Goal: Transaction & Acquisition: Book appointment/travel/reservation

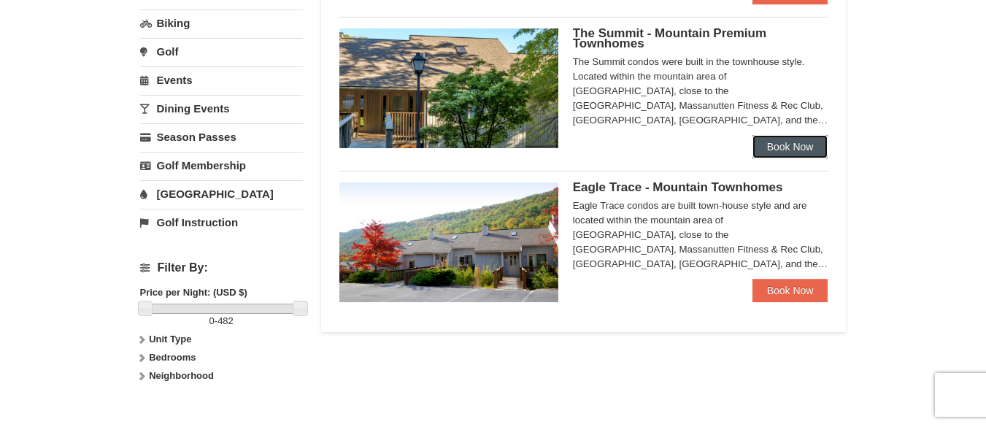
click at [777, 144] on link "Book Now" at bounding box center [790, 146] width 76 height 23
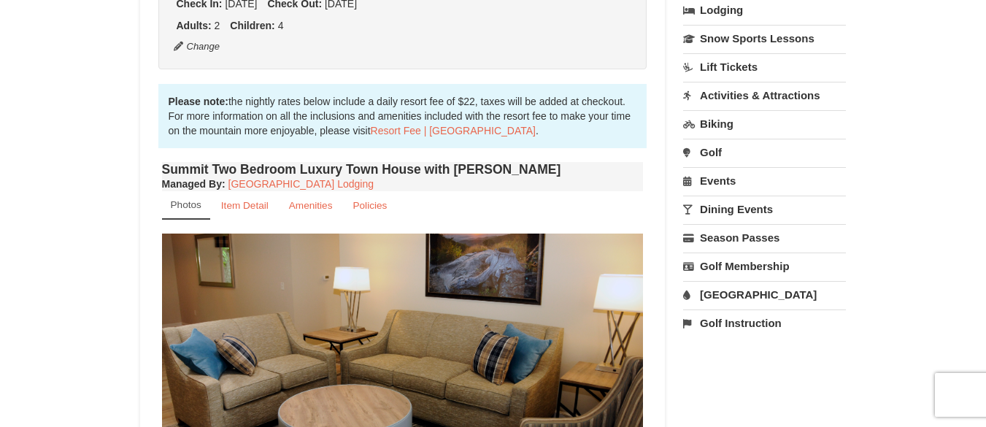
scroll to position [437, 0]
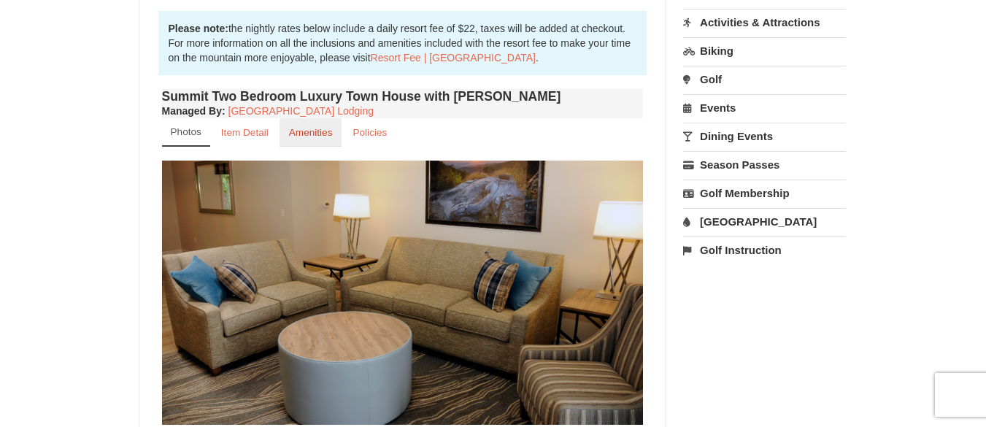
click at [323, 142] on link "Amenities" at bounding box center [310, 132] width 63 height 28
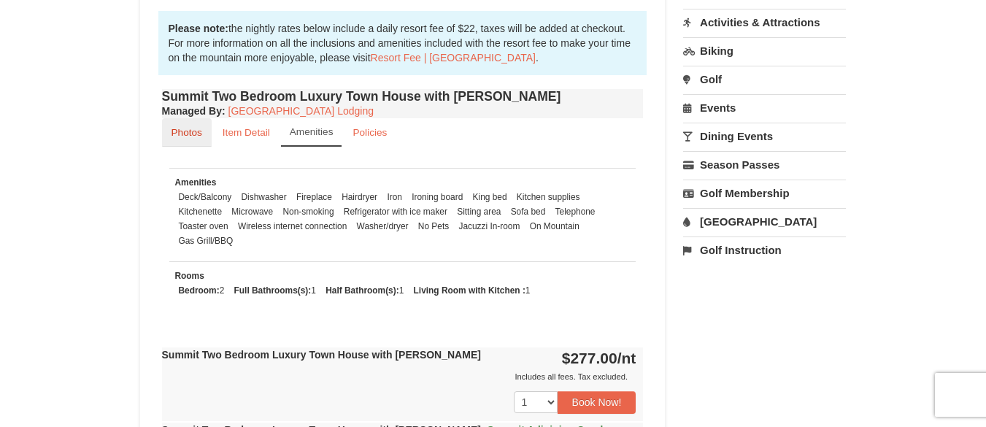
click at [192, 127] on small "Photos" at bounding box center [186, 132] width 31 height 11
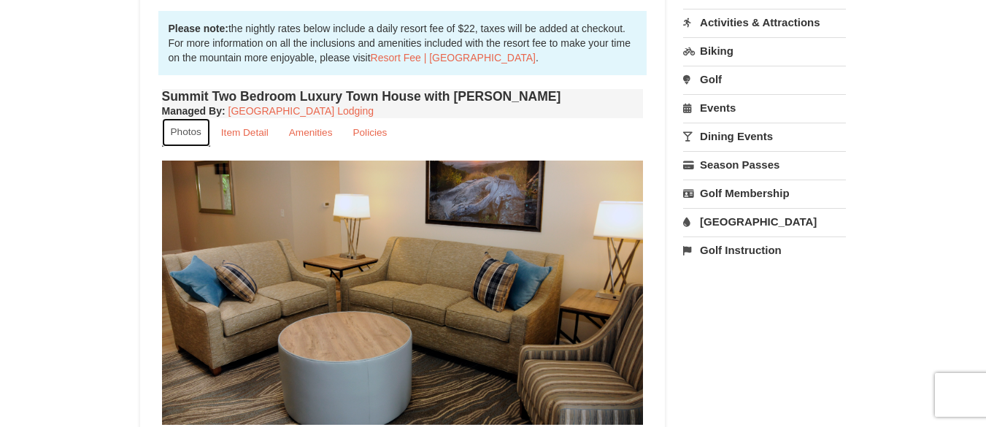
scroll to position [510, 0]
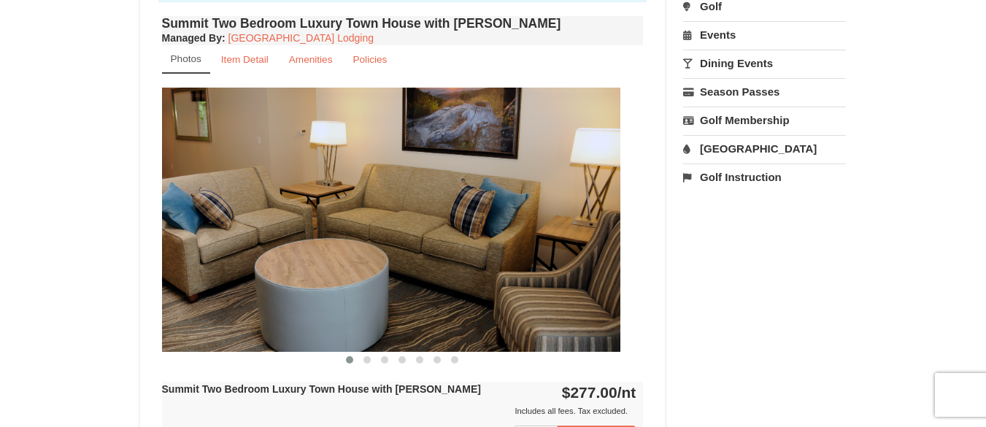
drag, startPoint x: 504, startPoint y: 256, endPoint x: 523, endPoint y: 256, distance: 19.0
click at [507, 256] on img at bounding box center [380, 219] width 482 height 263
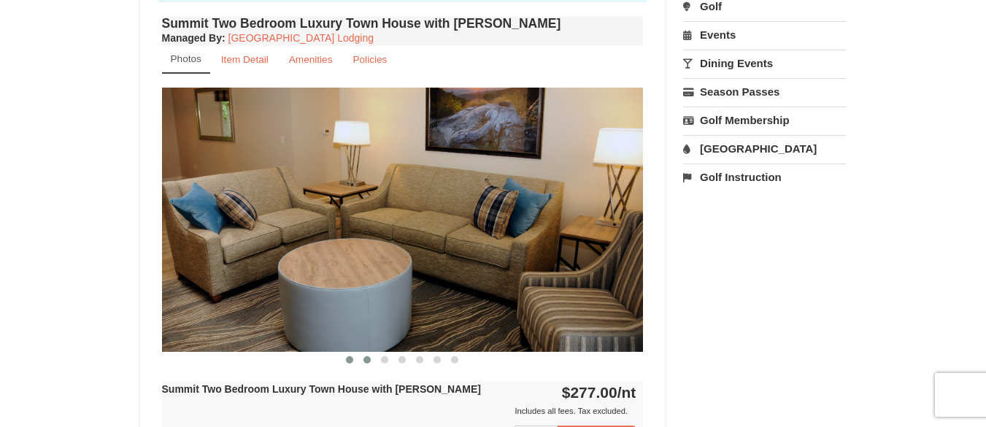
click at [368, 358] on span at bounding box center [366, 359] width 7 height 7
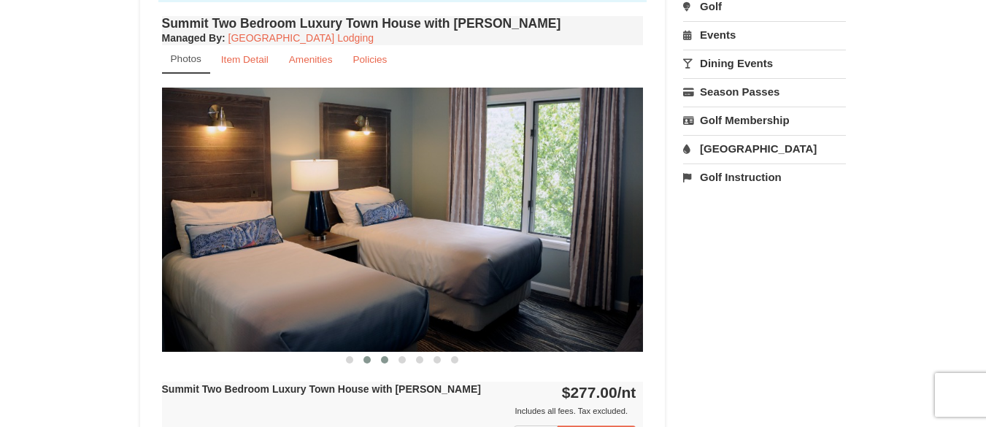
click at [384, 357] on span at bounding box center [384, 359] width 7 height 7
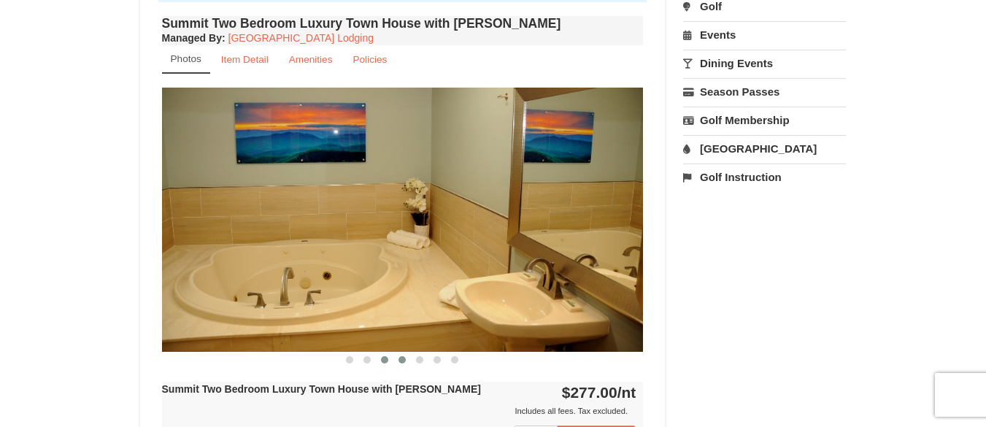
click at [398, 360] on span at bounding box center [401, 359] width 7 height 7
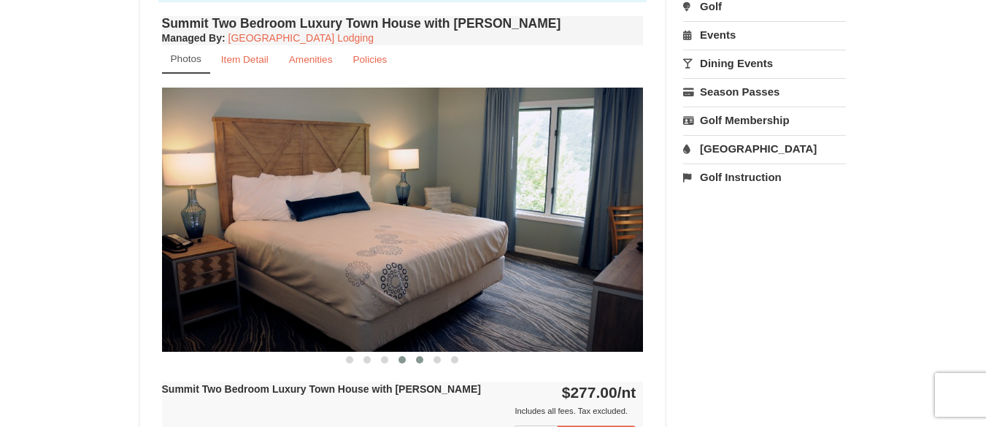
click at [420, 361] on span at bounding box center [419, 359] width 7 height 7
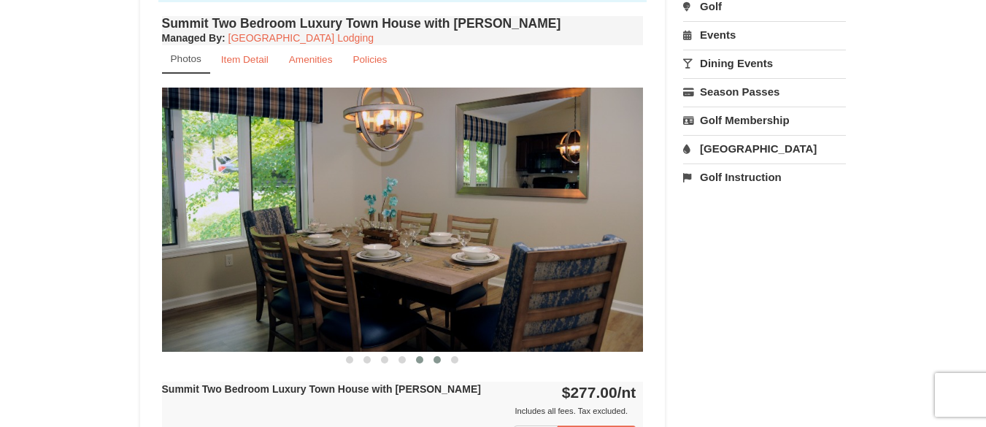
click at [439, 361] on span at bounding box center [436, 359] width 7 height 7
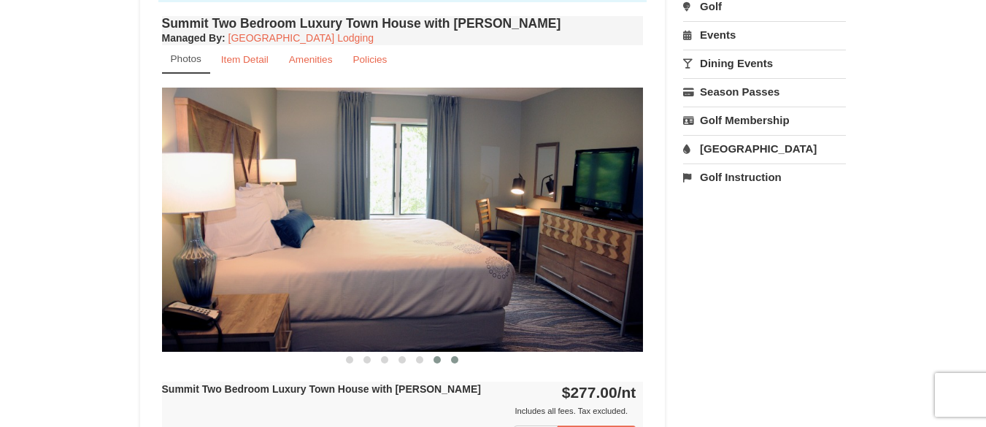
click at [451, 360] on span at bounding box center [454, 359] width 7 height 7
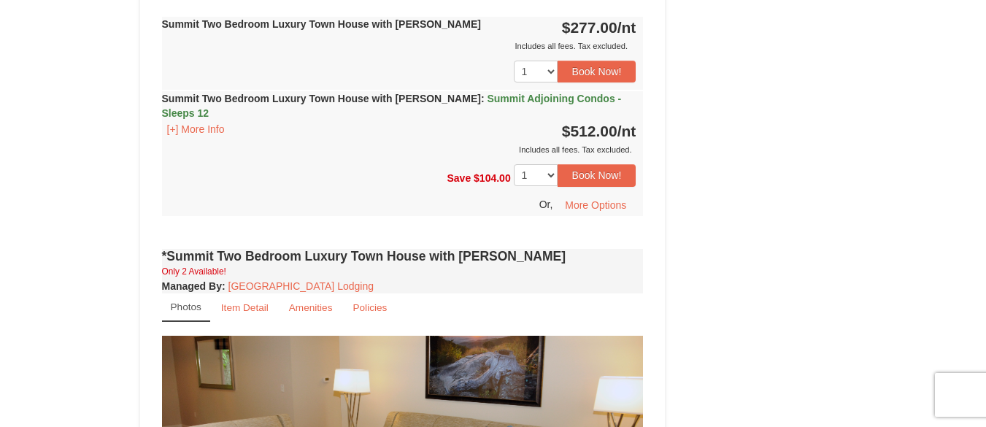
scroll to position [656, 0]
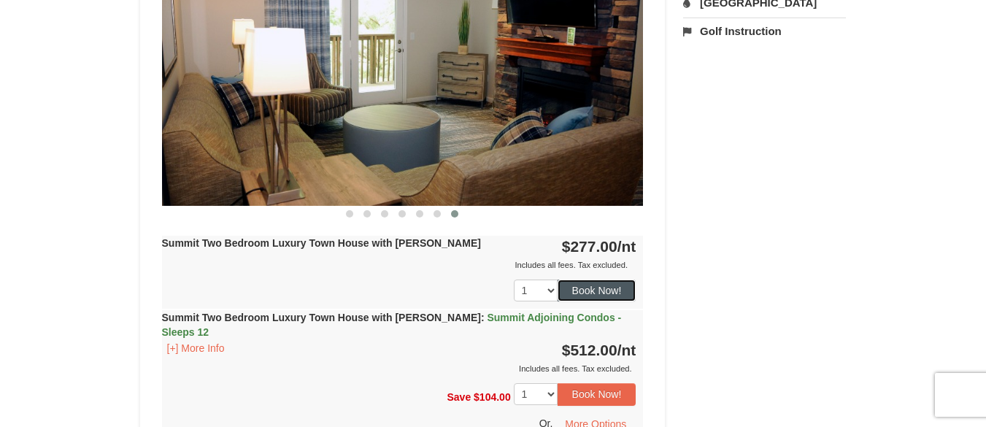
click at [596, 289] on button "Book Now!" at bounding box center [596, 290] width 79 height 22
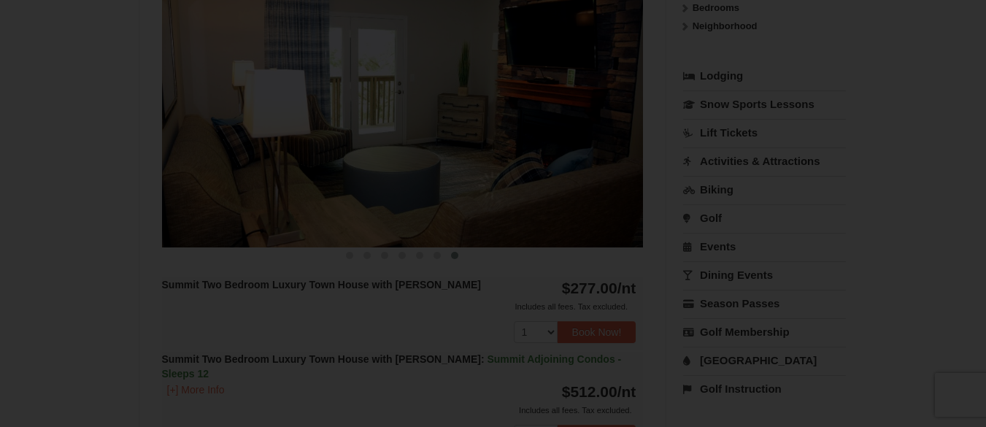
scroll to position [142, 0]
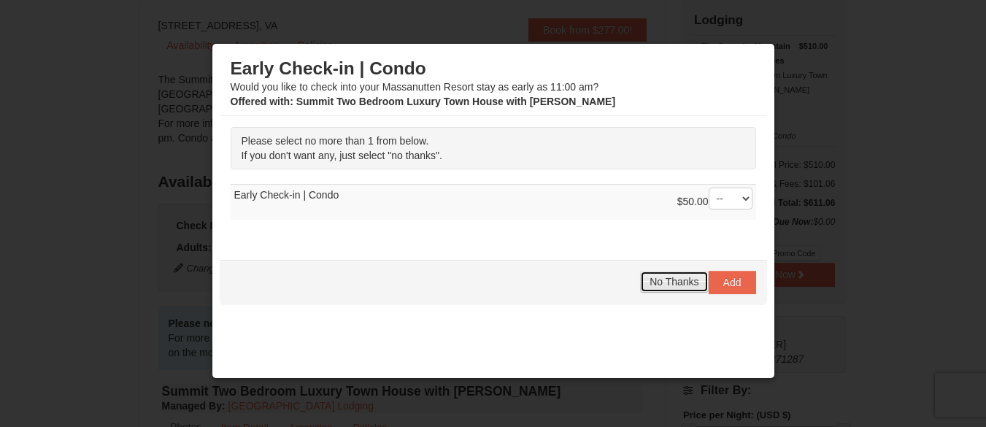
click at [665, 282] on span "No Thanks" at bounding box center [673, 282] width 49 height 12
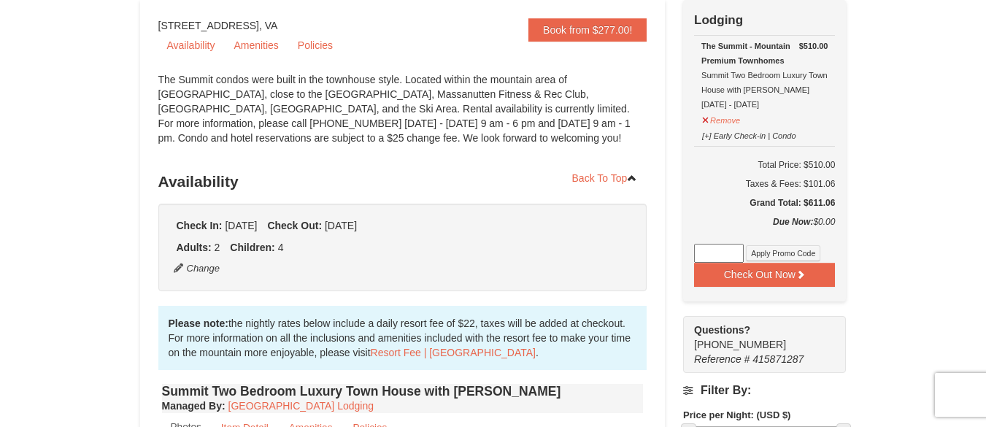
scroll to position [215, 0]
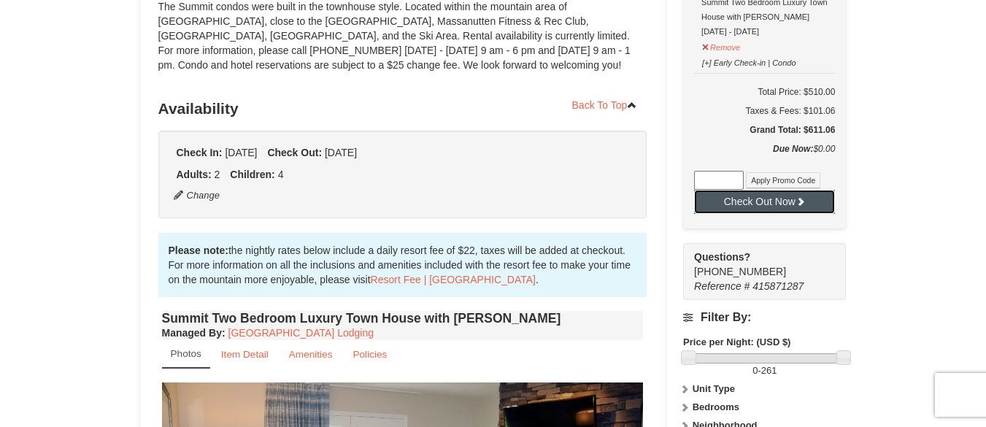
click at [760, 203] on button "Check Out Now" at bounding box center [764, 201] width 141 height 23
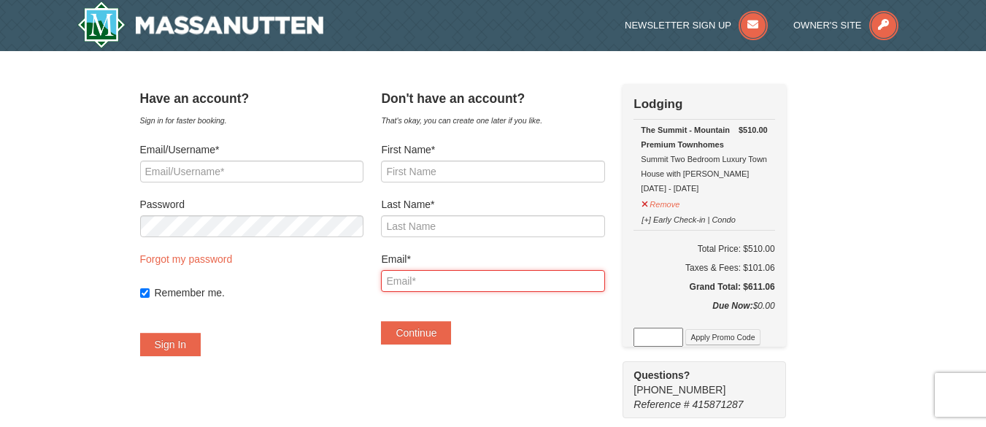
click at [490, 282] on input "Email*" at bounding box center [492, 281] width 223 height 22
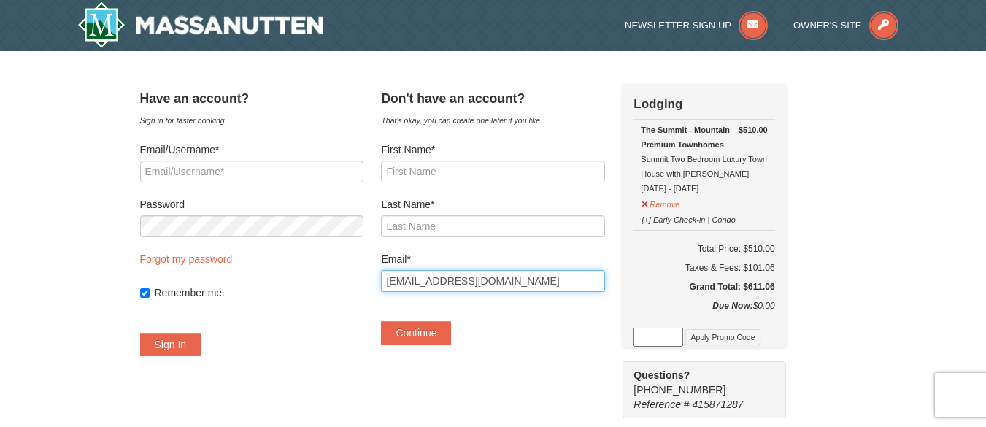
type input "cornelldones@yahoo.com"
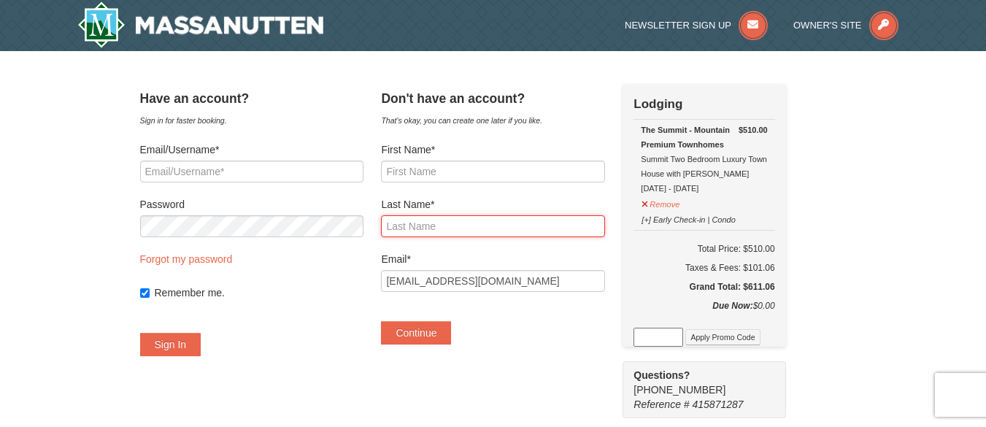
click at [476, 230] on input "Last Name*" at bounding box center [492, 226] width 223 height 22
type input "Dones"
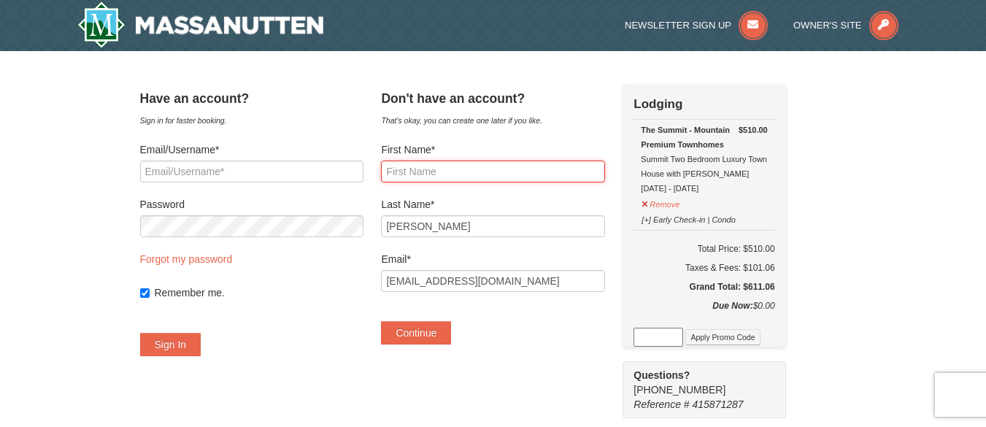
click at [504, 163] on input "First Name*" at bounding box center [492, 172] width 223 height 22
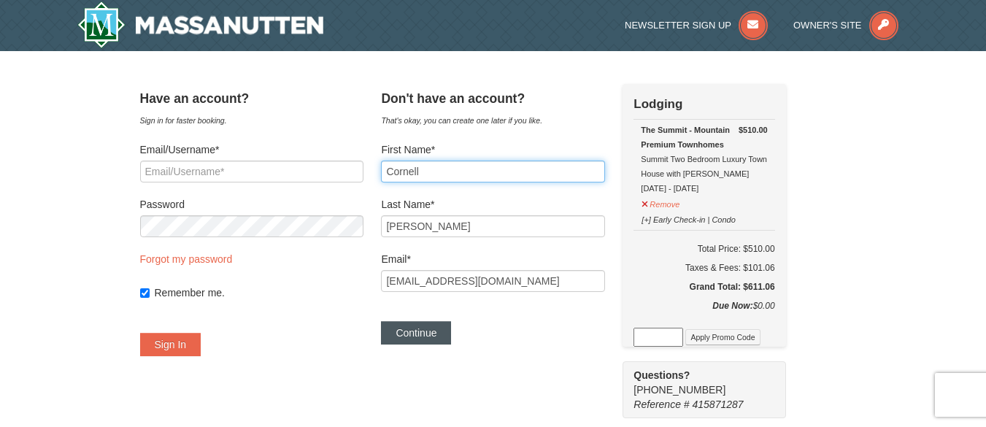
type input "Cornell"
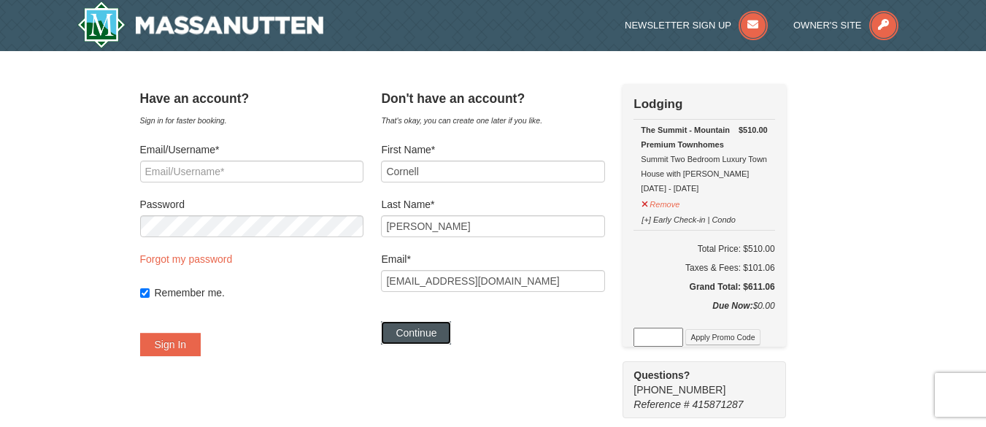
click at [430, 336] on button "Continue" at bounding box center [416, 332] width 70 height 23
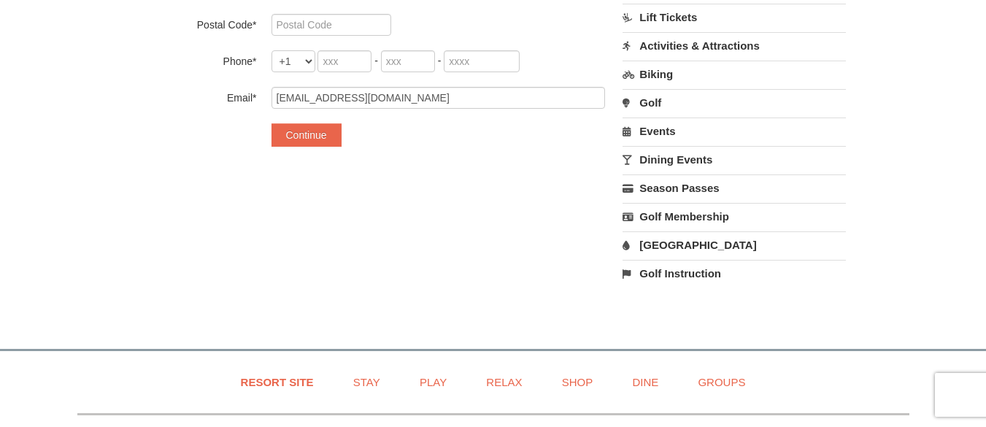
scroll to position [218, 0]
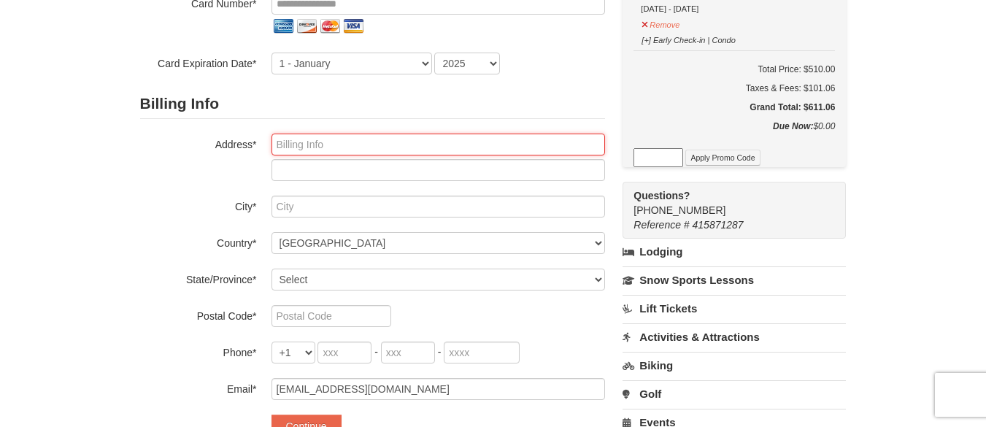
click at [499, 147] on input "text" at bounding box center [437, 145] width 333 height 22
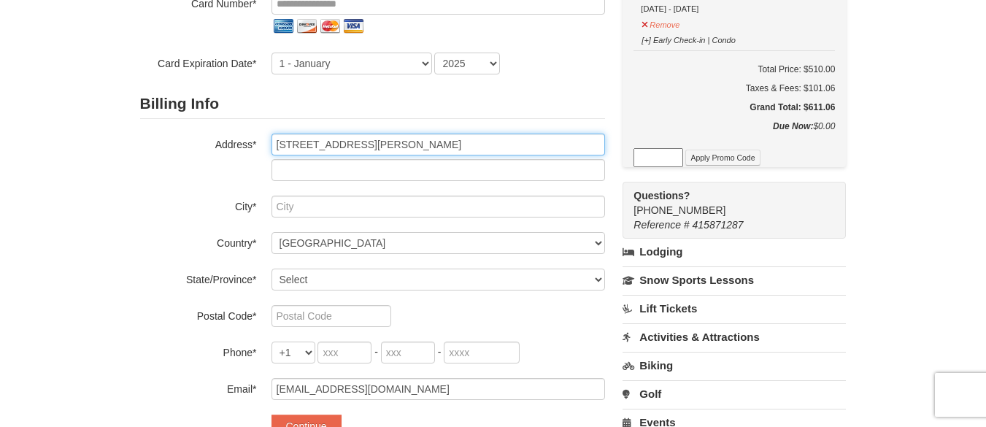
type input "2457 Dillingham Rd"
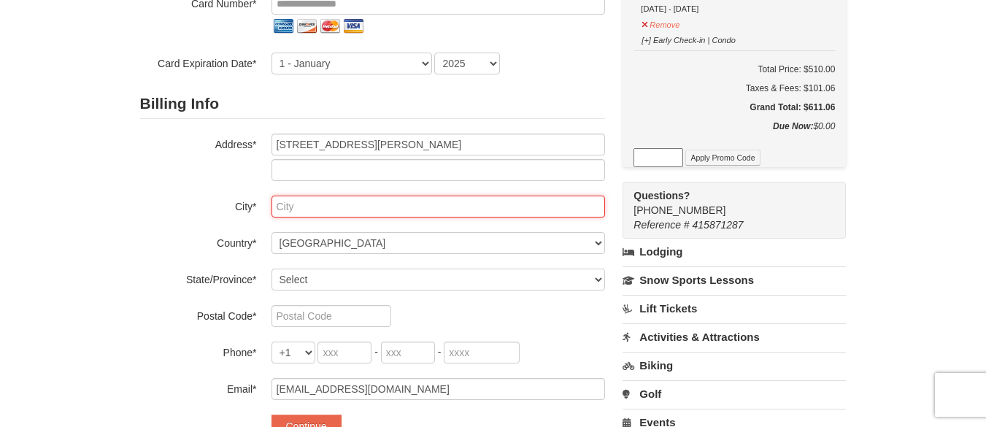
click at [413, 201] on input "text" at bounding box center [437, 207] width 333 height 22
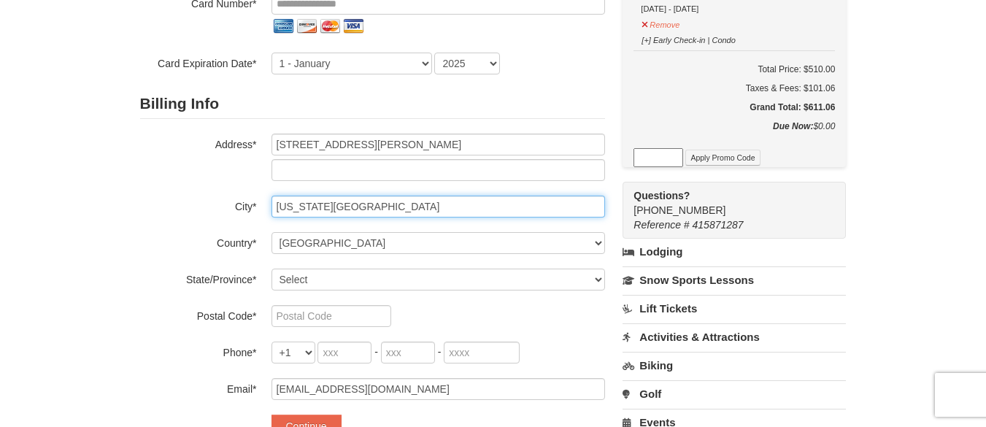
type input "Virginia Beach"
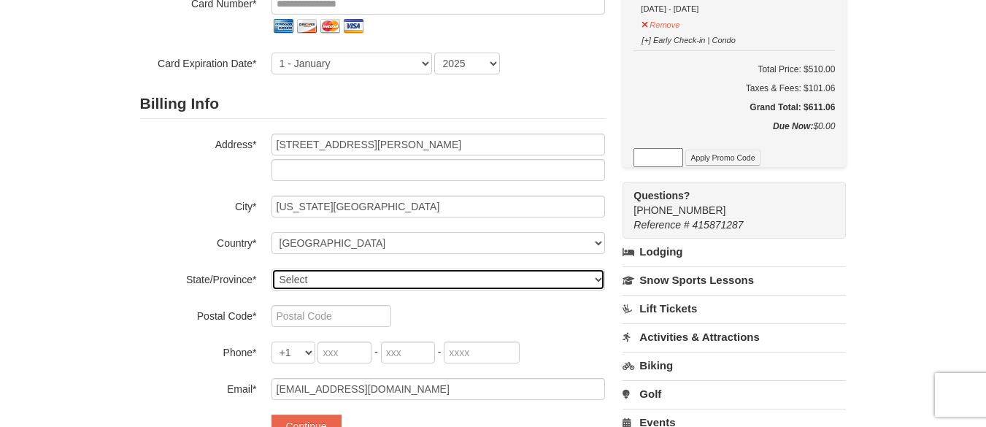
select select "VA"
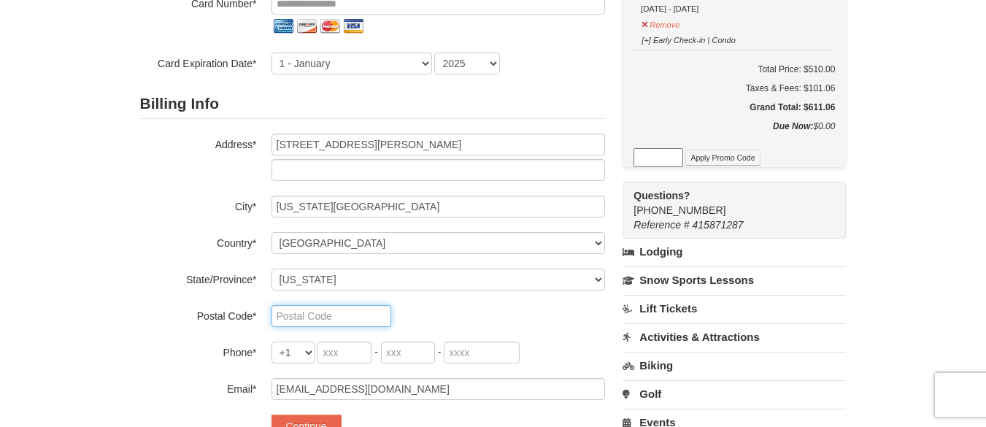
click at [331, 317] on input "text" at bounding box center [331, 316] width 120 height 22
type input "23456"
click at [344, 349] on input "tel" at bounding box center [344, 352] width 54 height 22
type input "240"
drag, startPoint x: 401, startPoint y: 353, endPoint x: 414, endPoint y: 357, distance: 13.6
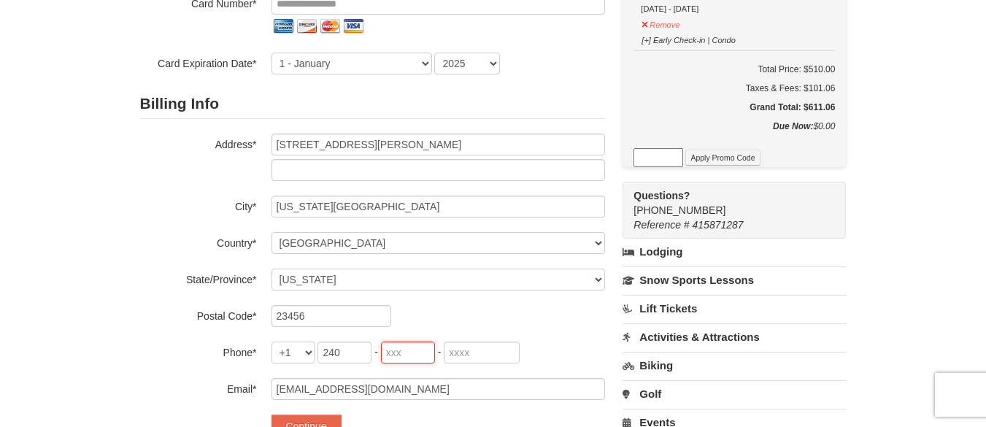
click at [414, 357] on input "tel" at bounding box center [408, 352] width 54 height 22
type input "346"
click at [503, 352] on input "tel" at bounding box center [482, 352] width 76 height 22
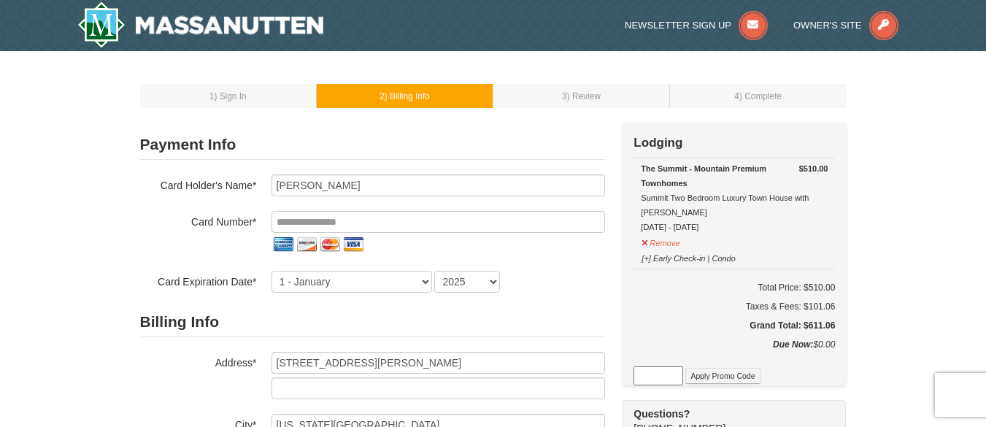
type input "3886"
select select "5"
select select "2029"
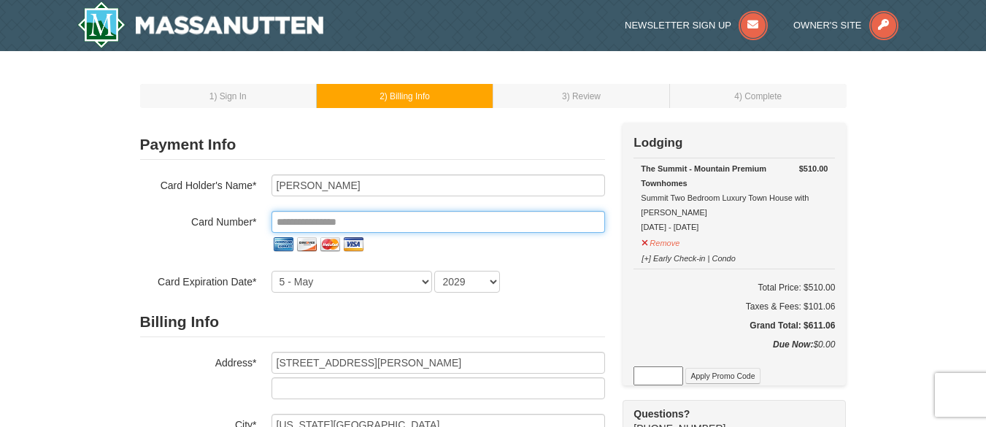
click at [424, 221] on input "tel" at bounding box center [437, 222] width 333 height 22
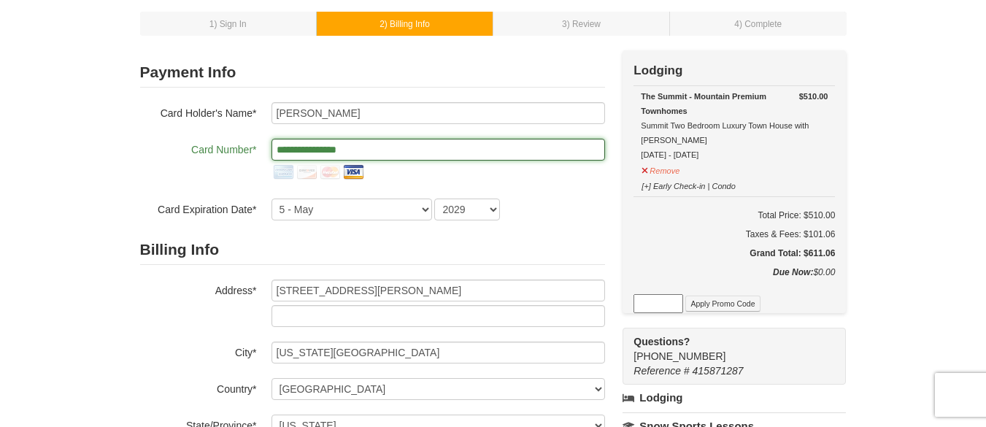
scroll to position [436, 0]
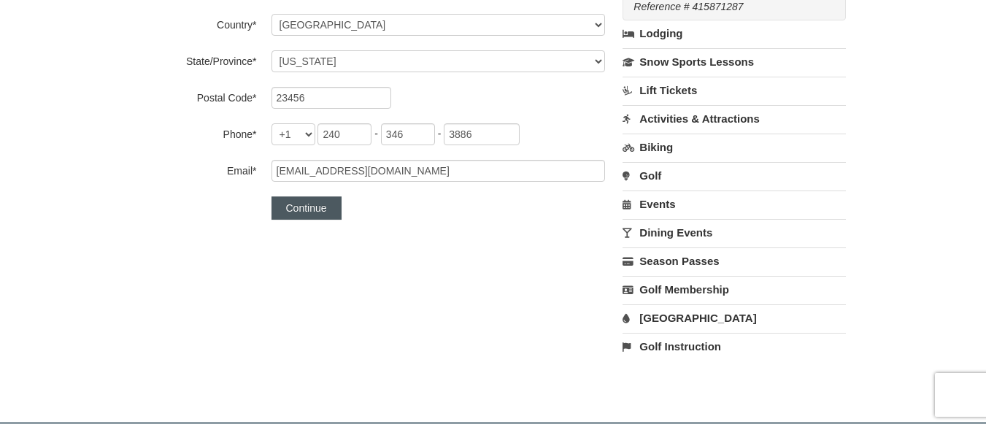
type input "**********"
click at [308, 212] on button "Continue" at bounding box center [306, 207] width 70 height 23
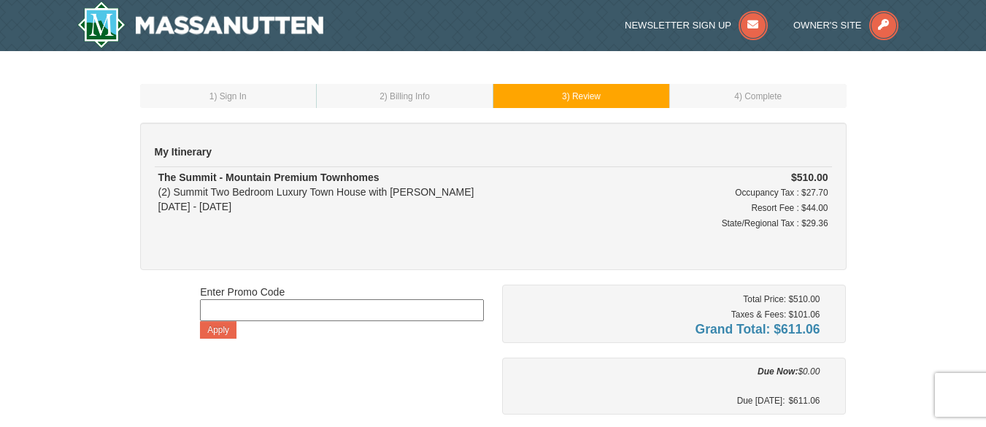
click at [243, 308] on input at bounding box center [342, 310] width 284 height 22
type input "0"
type input "military"
click at [222, 323] on button "Apply" at bounding box center [218, 330] width 36 height 18
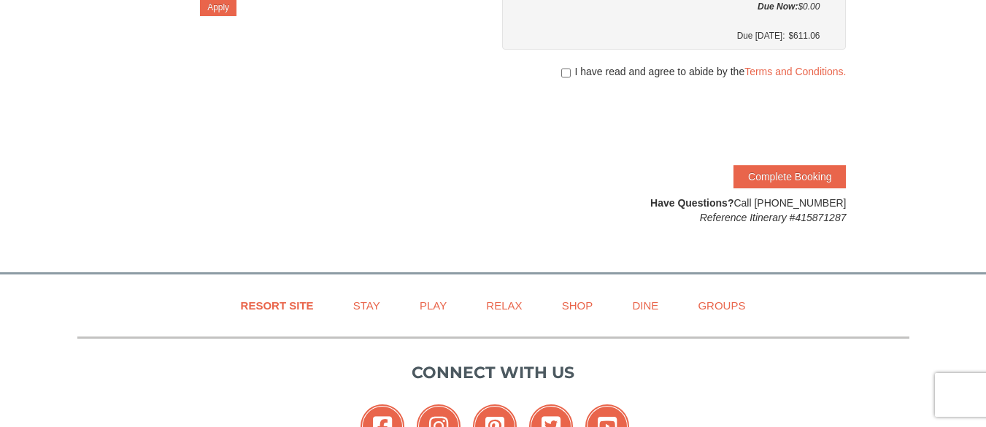
scroll to position [511, 0]
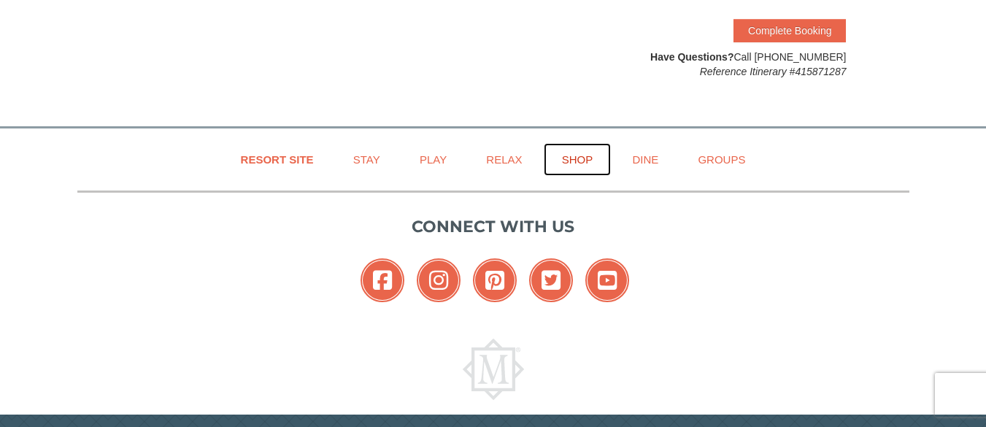
click at [584, 161] on link "Shop" at bounding box center [578, 159] width 68 height 33
